Goal: Task Accomplishment & Management: Manage account settings

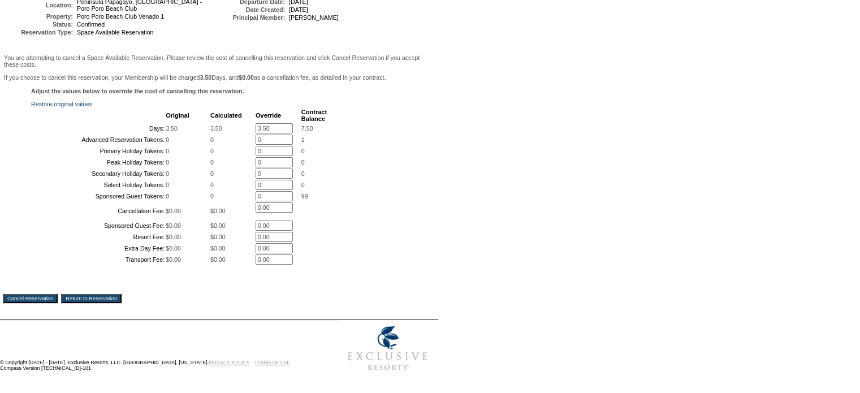
scroll to position [170, 0]
click at [276, 123] on input "3.50" at bounding box center [274, 128] width 37 height 10
type input "3"
type input "0"
click at [33, 317] on td "You are attempting to cancel a Space Available Reservation. Please review the c…" at bounding box center [219, 184] width 432 height 263
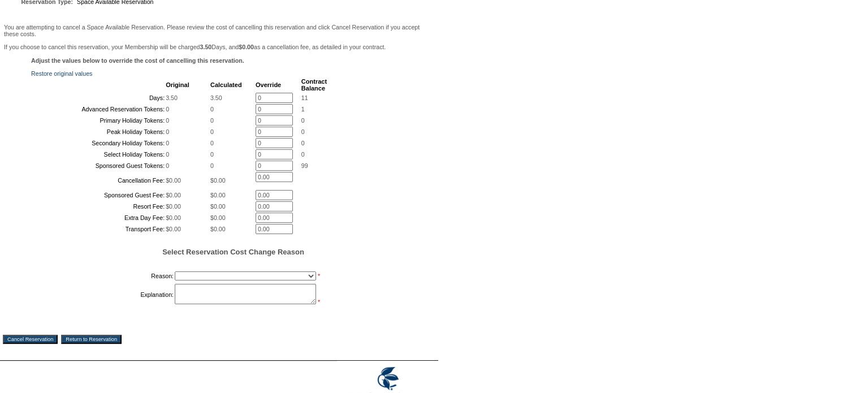
click at [309, 280] on select "Creating Continuous Stay Days Booked After Cancellation Experiential / Hotel / …" at bounding box center [245, 275] width 141 height 9
select select "1030"
click at [175, 280] on select "Creating Continuous Stay Days Booked After Cancellation Experiential / Hotel / …" at bounding box center [245, 275] width 141 height 9
click at [183, 304] on textarea at bounding box center [245, 294] width 141 height 20
click at [185, 304] on textarea "I am switching villas to" at bounding box center [245, 294] width 141 height 20
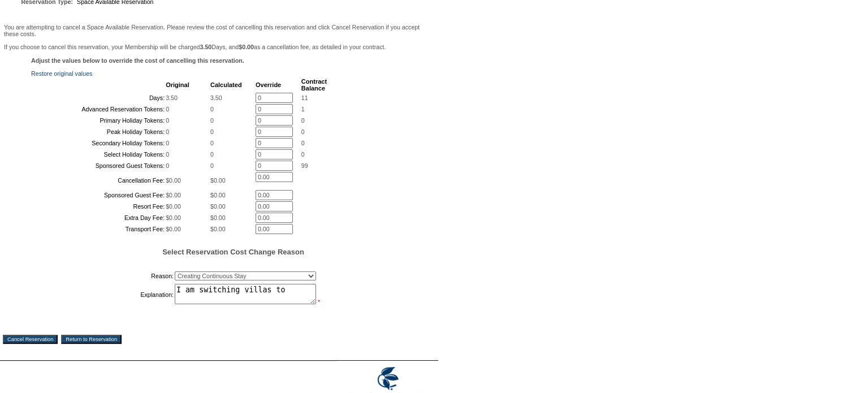
click at [279, 304] on textarea "I am switching villas to" at bounding box center [245, 294] width 141 height 20
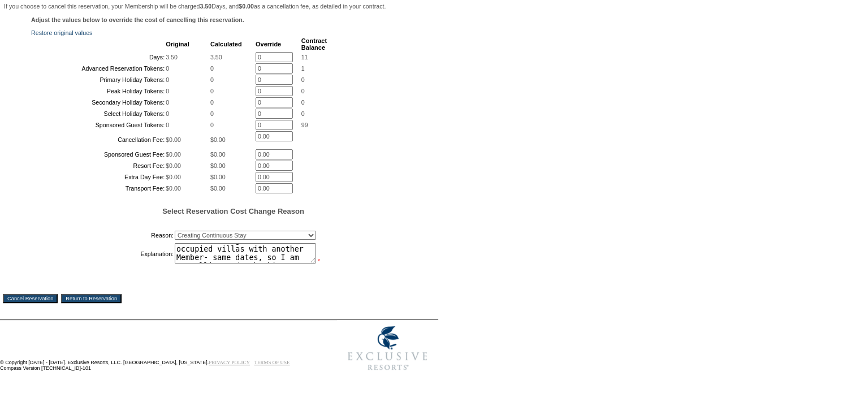
scroll to position [17, 0]
click at [259, 246] on textarea "I am switching villas to an occupied villas with another Member- same dates, so…" at bounding box center [245, 253] width 141 height 20
type textarea "I am switching villas to an occupied villas with another Member- same dates, ca…"
click at [34, 297] on input "Cancel Reservation" at bounding box center [30, 298] width 55 height 9
